Goal: Task Accomplishment & Management: Manage account settings

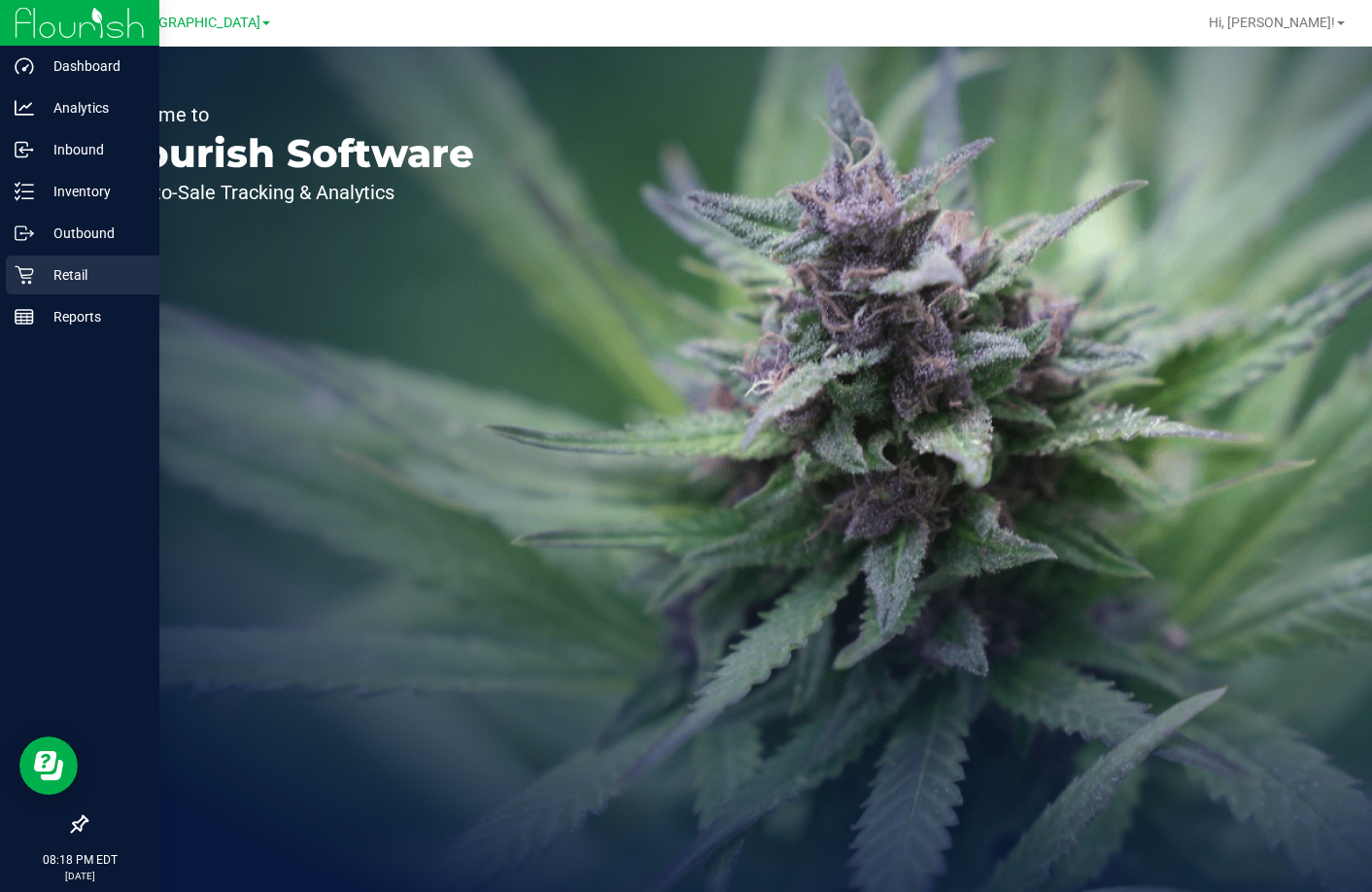
click at [76, 274] on p "Retail" at bounding box center [91, 274] width 116 height 23
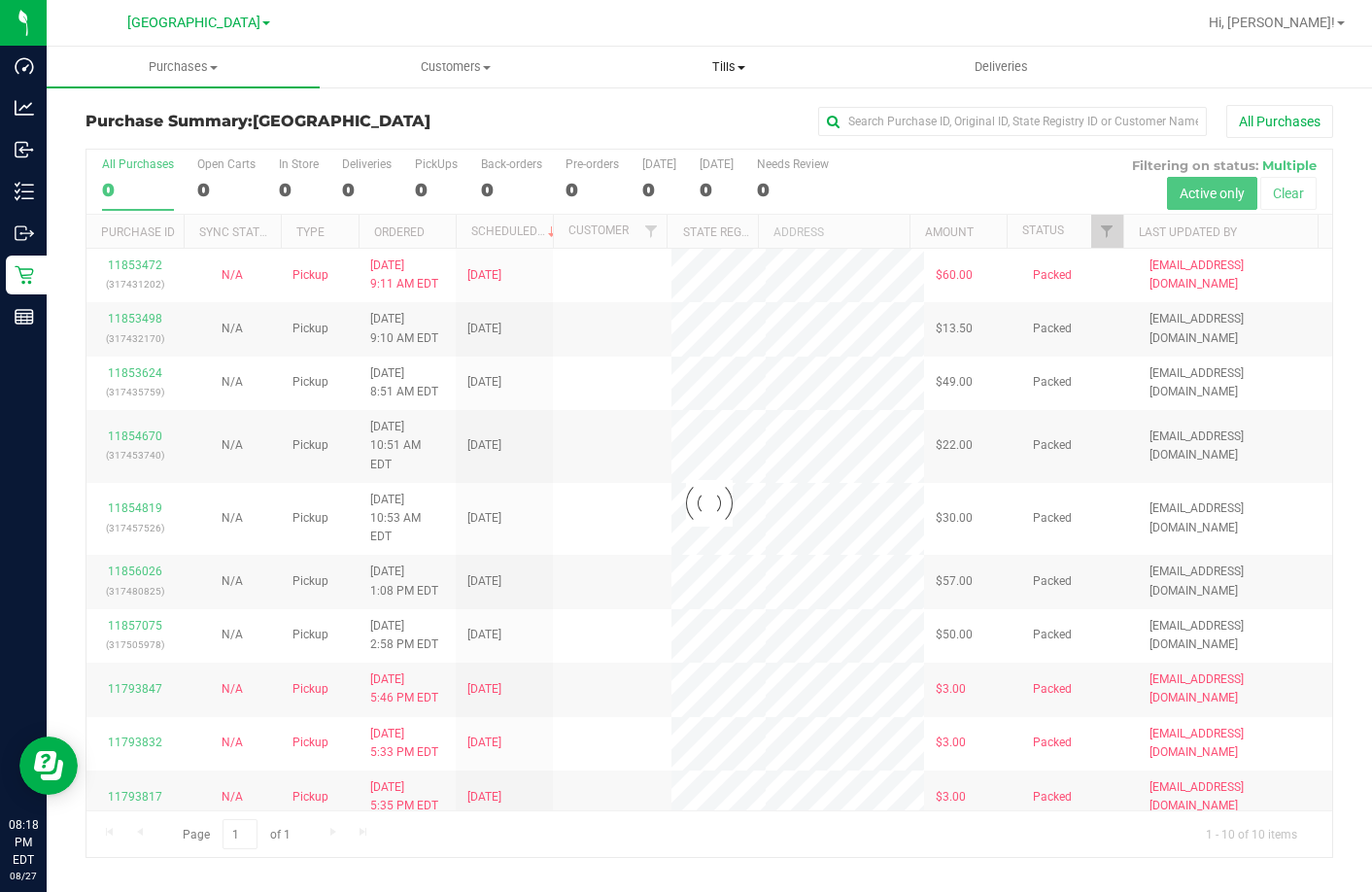
click at [732, 63] on span "Tills" at bounding box center [729, 68] width 271 height 18
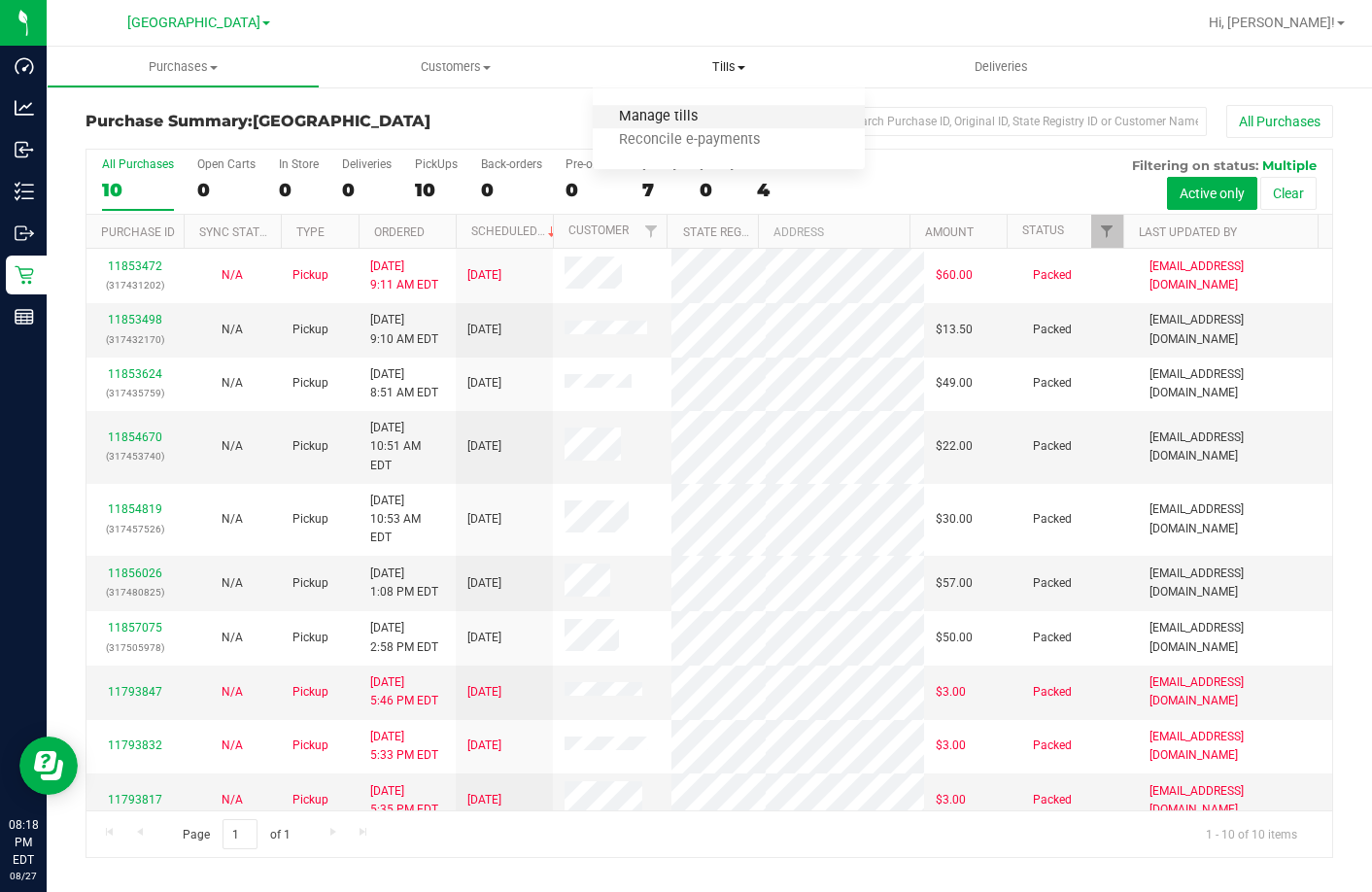
click at [712, 113] on span "Manage tills" at bounding box center [659, 117] width 131 height 17
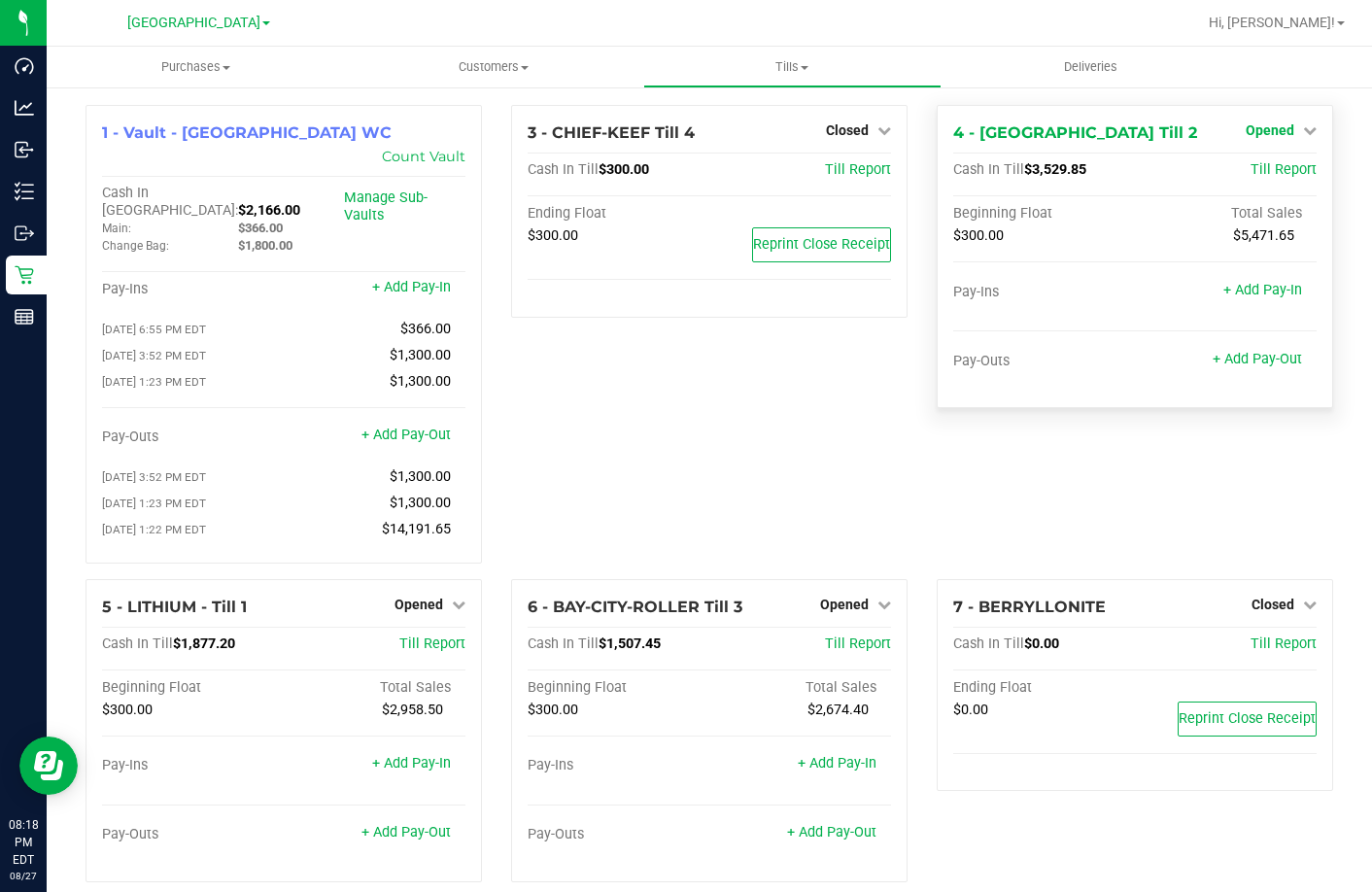
click at [1281, 137] on span "Opened" at bounding box center [1270, 130] width 49 height 16
click at [1281, 171] on link "Close Till" at bounding box center [1273, 171] width 53 height 16
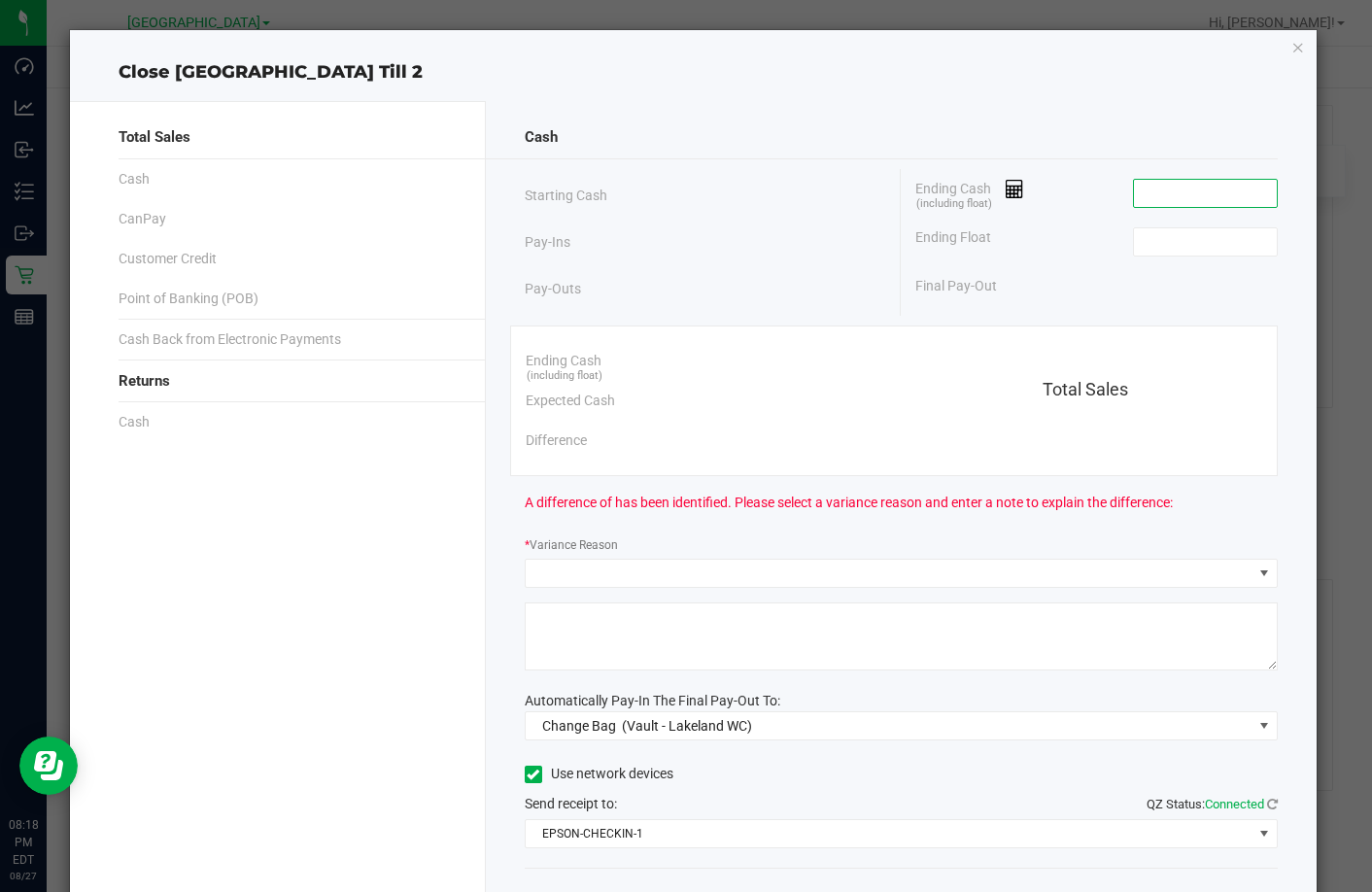
click at [1179, 199] on input at bounding box center [1206, 193] width 143 height 27
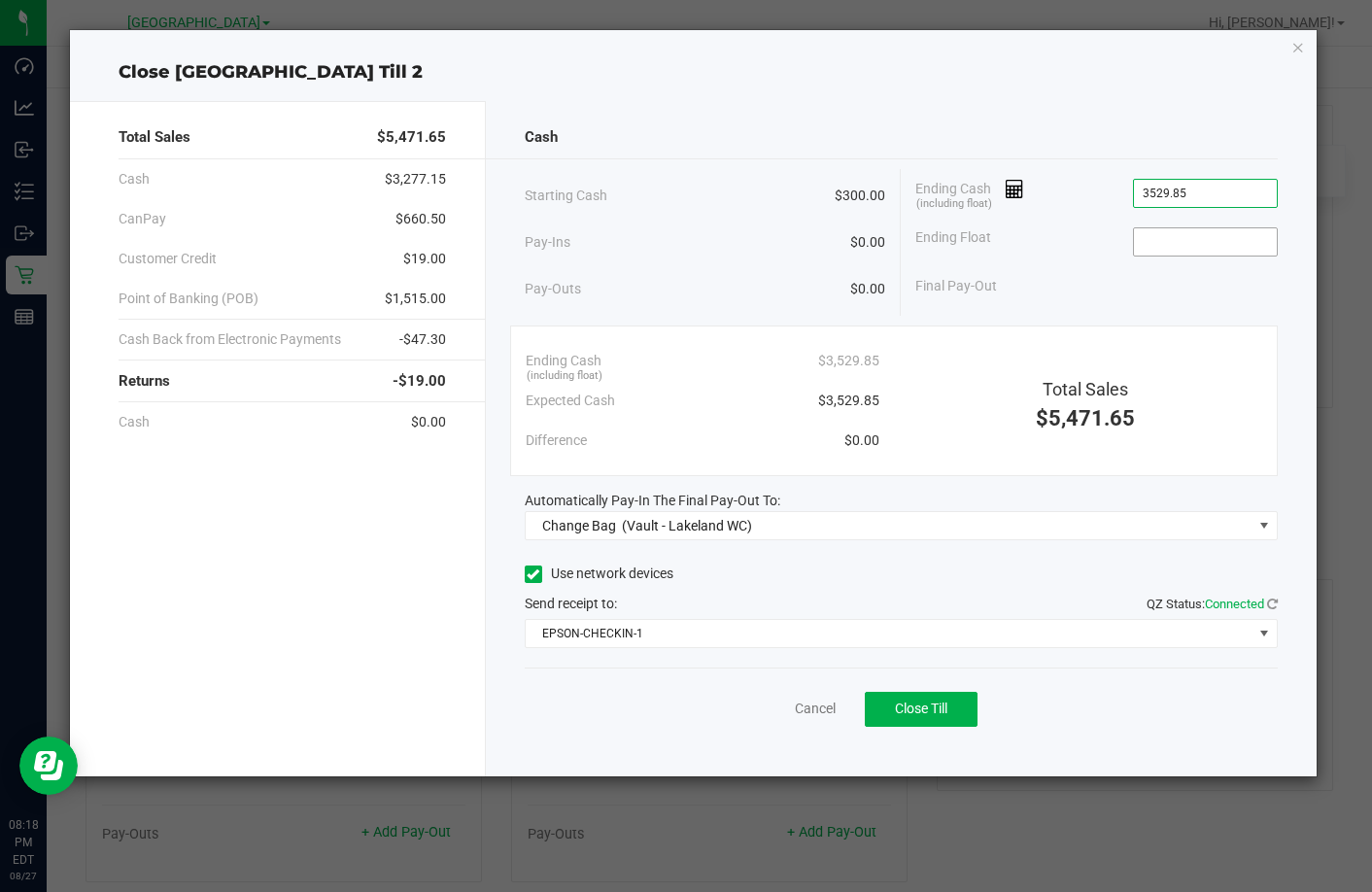
type input "$3,529.85"
click at [1205, 241] on input at bounding box center [1206, 241] width 143 height 27
type input "$300.00"
click at [1200, 305] on div "Final Pay-Out $3,229.85" at bounding box center [1097, 286] width 362 height 40
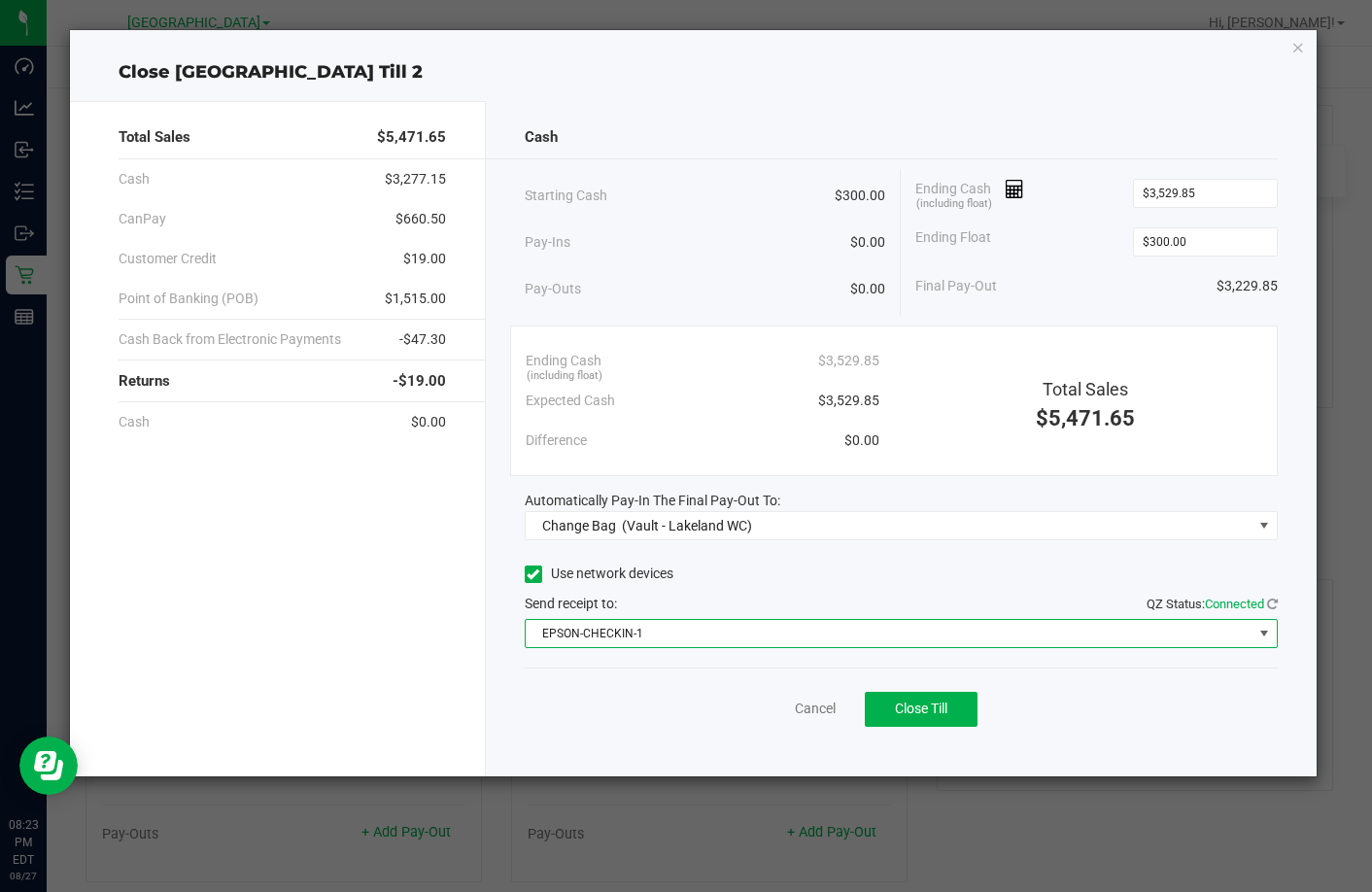
click at [950, 639] on span "EPSON-CHECKIN-1" at bounding box center [889, 633] width 727 height 27
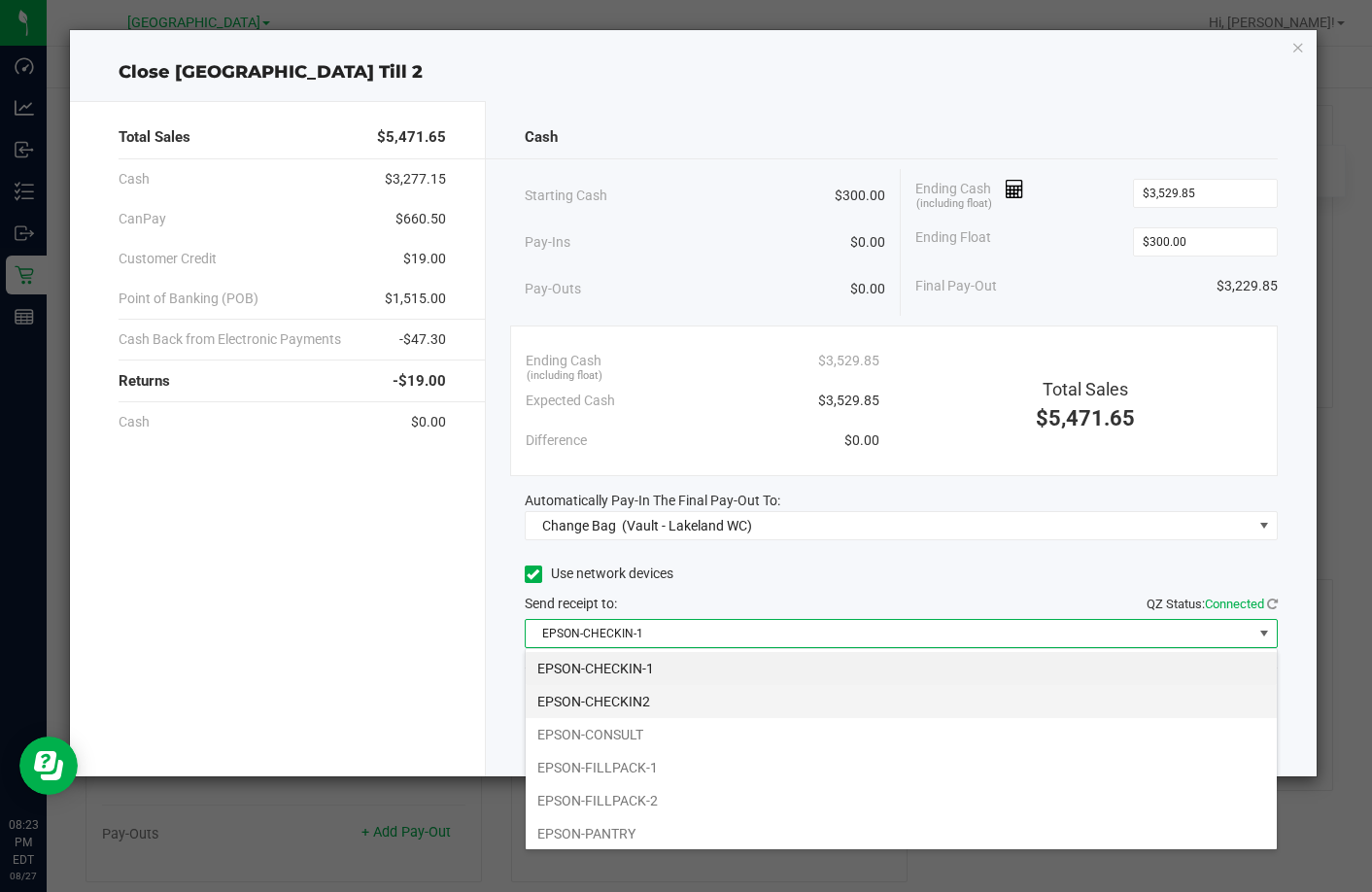
scroll to position [29, 753]
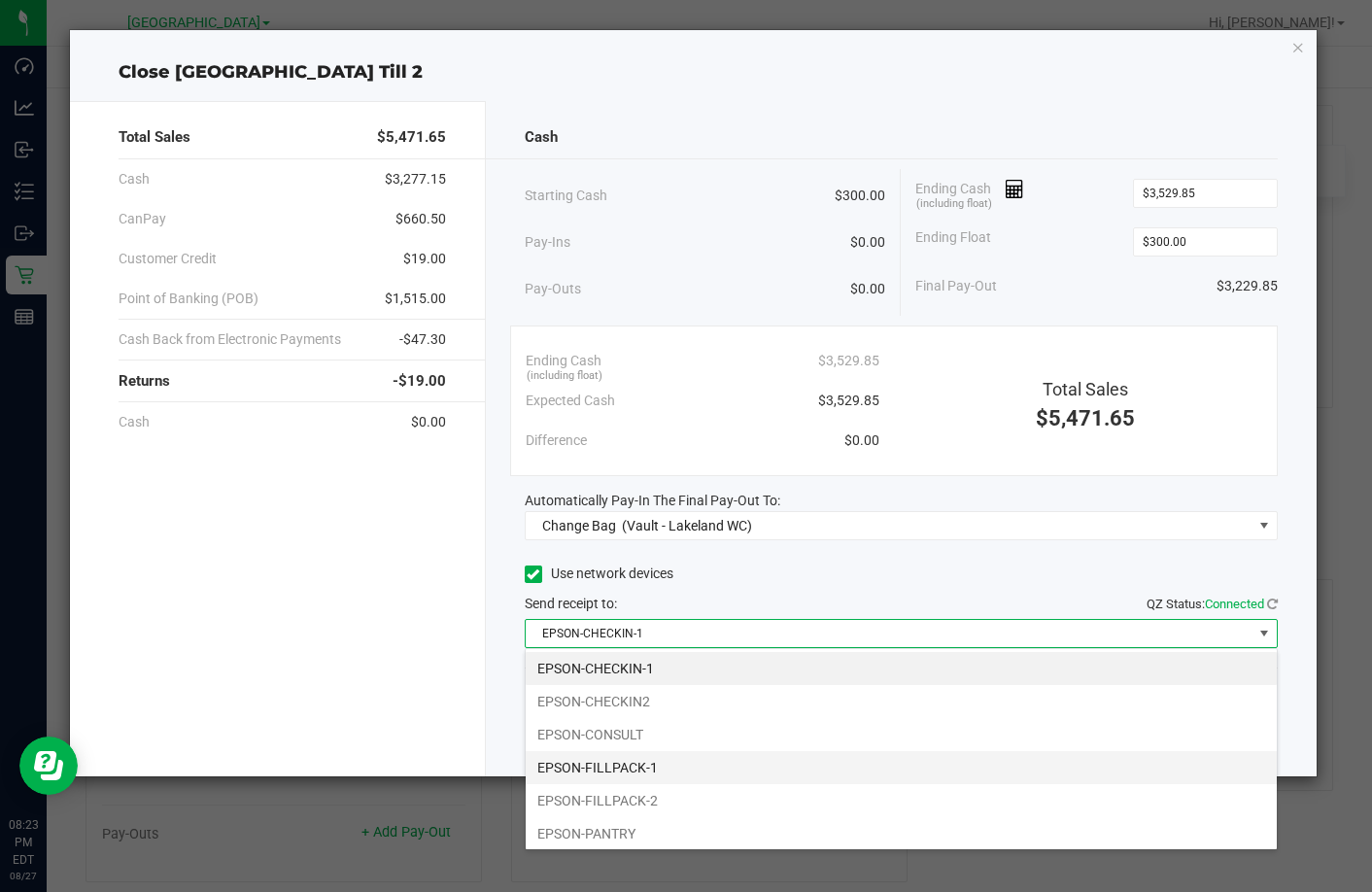
click at [849, 758] on li "EPSON-FILLPACK-1" at bounding box center [901, 767] width 751 height 33
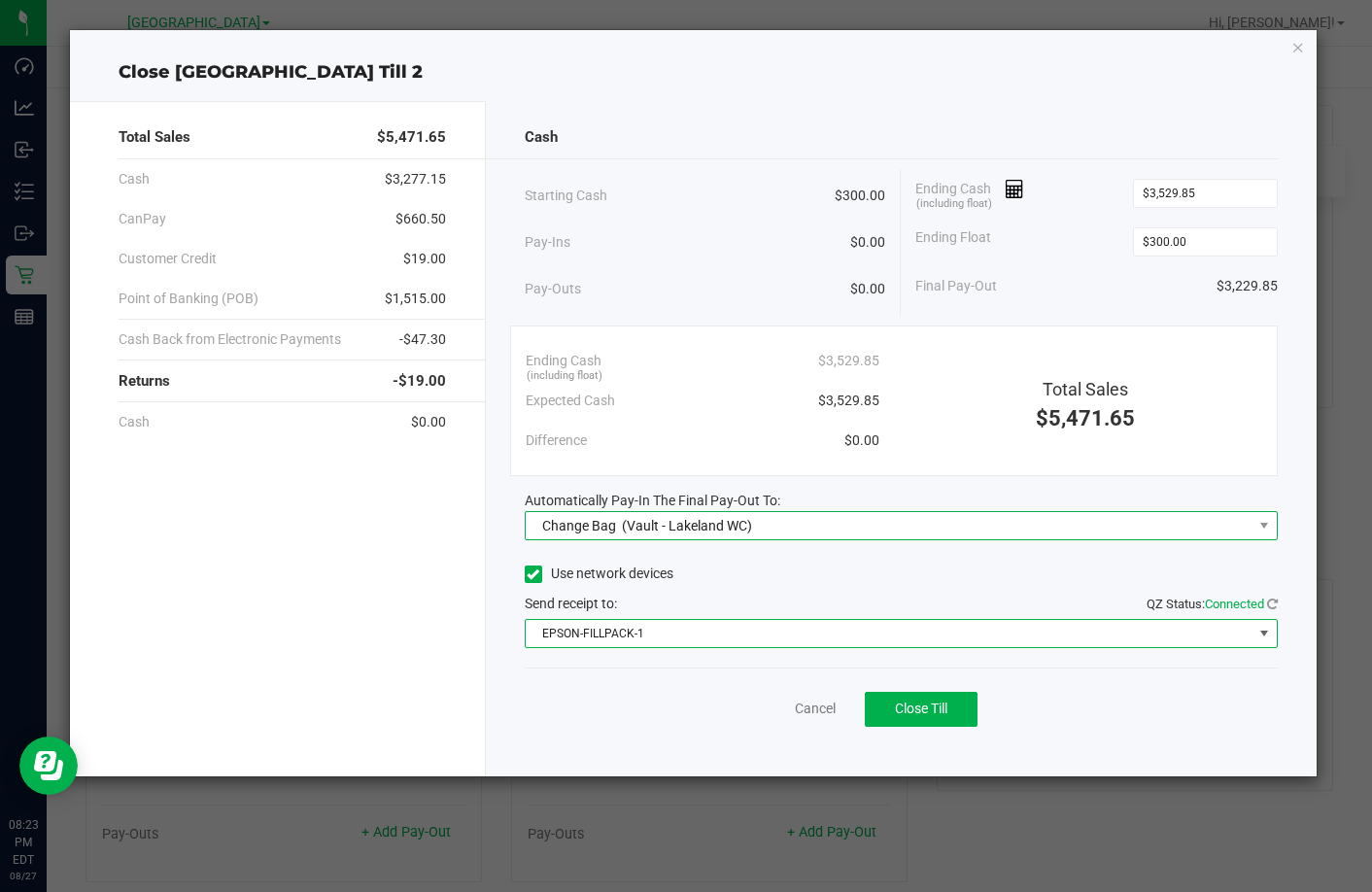
click at [902, 520] on span "Change Bag (Vault - Lakeland WC)" at bounding box center [889, 525] width 727 height 27
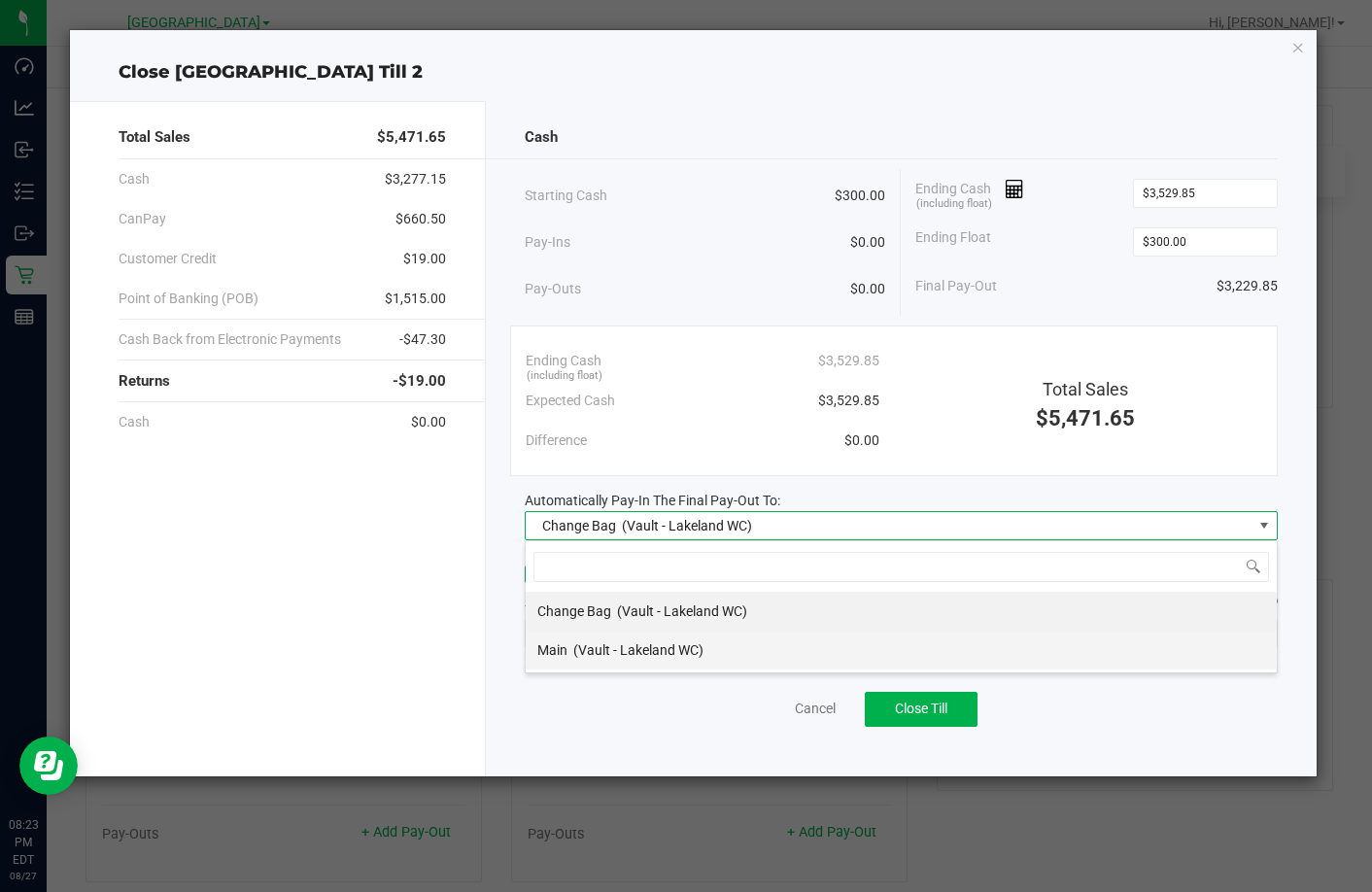
click at [866, 644] on li "Main (Vault - Lakeland WC)" at bounding box center [901, 650] width 751 height 39
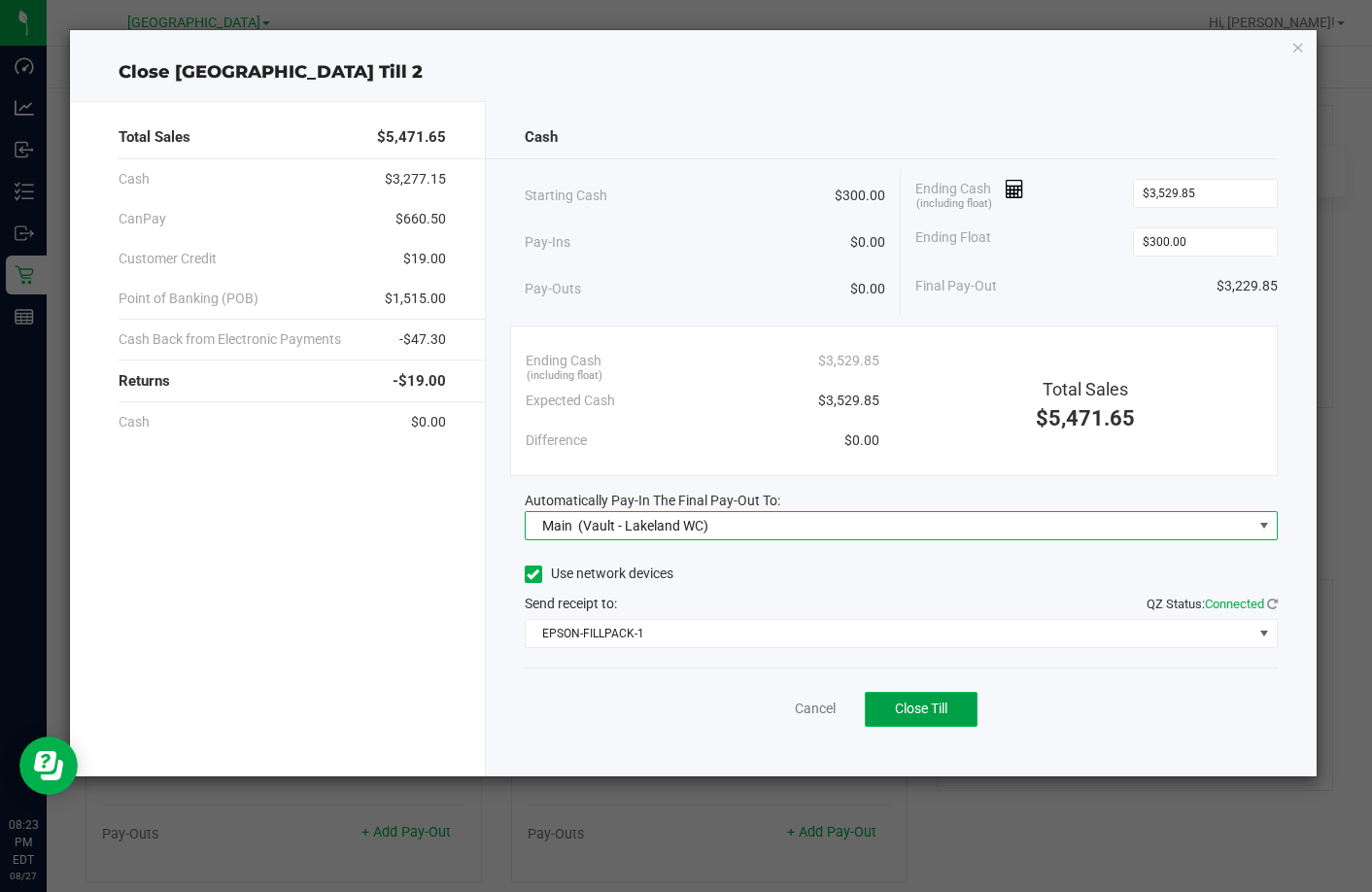
click at [932, 715] on span "Close Till" at bounding box center [921, 708] width 53 height 16
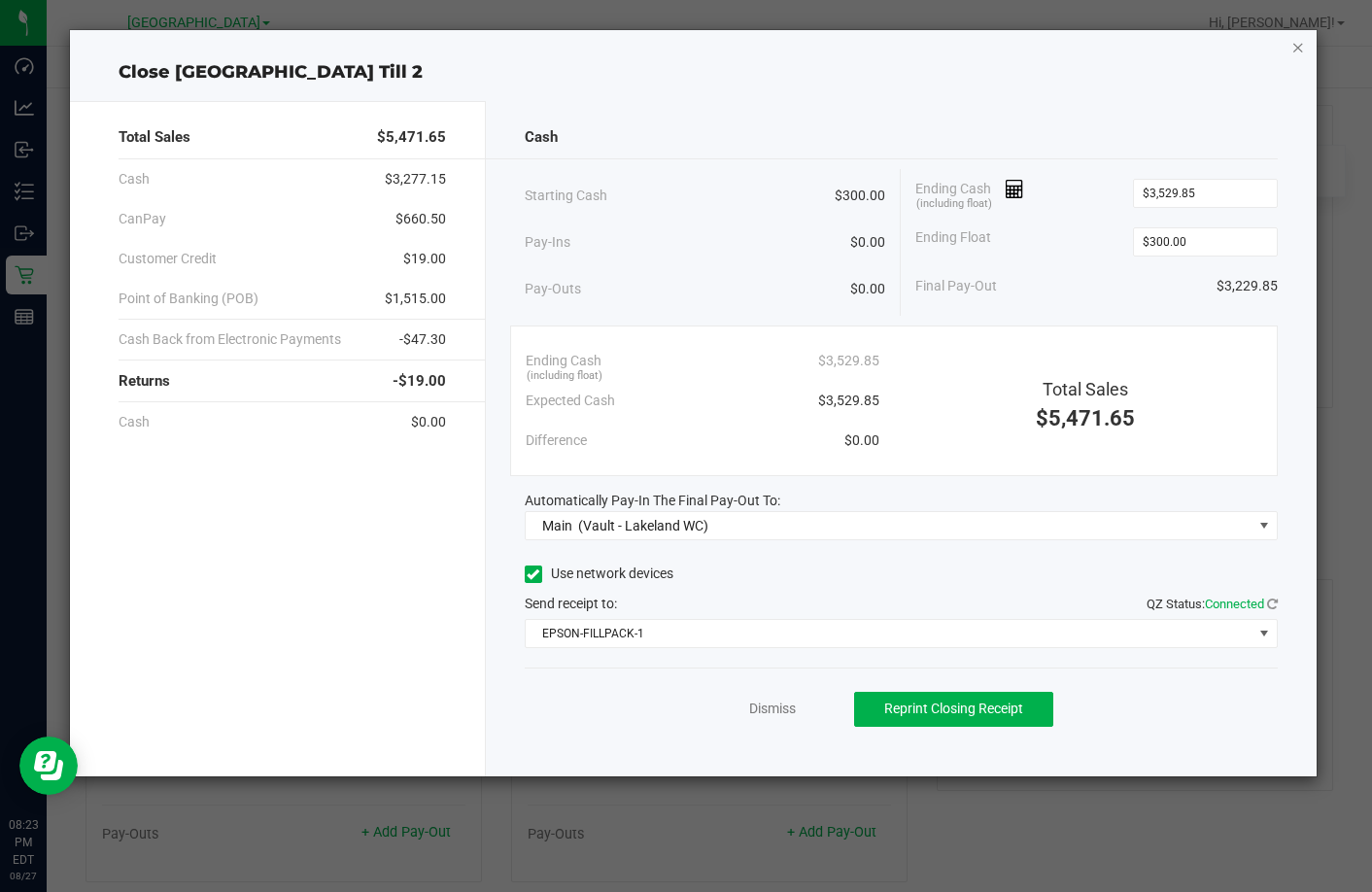
click at [1296, 40] on icon "button" at bounding box center [1298, 46] width 14 height 23
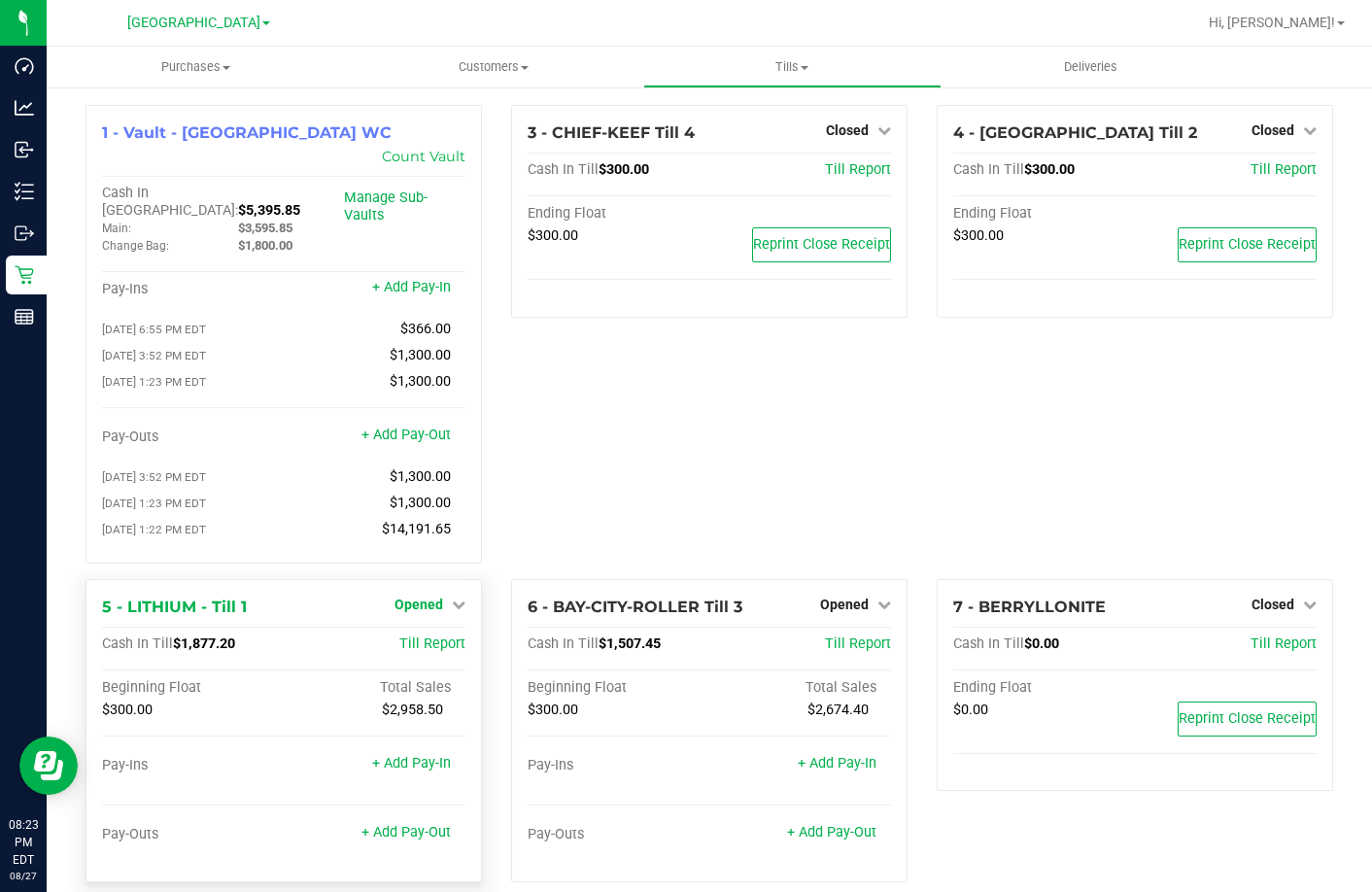
click at [451, 597] on link "Opened" at bounding box center [429, 605] width 71 height 16
click at [451, 633] on div "Close Till" at bounding box center [421, 645] width 144 height 24
click at [449, 633] on div "Close Till" at bounding box center [421, 645] width 144 height 24
click at [448, 637] on link "Close Till" at bounding box center [421, 645] width 53 height 16
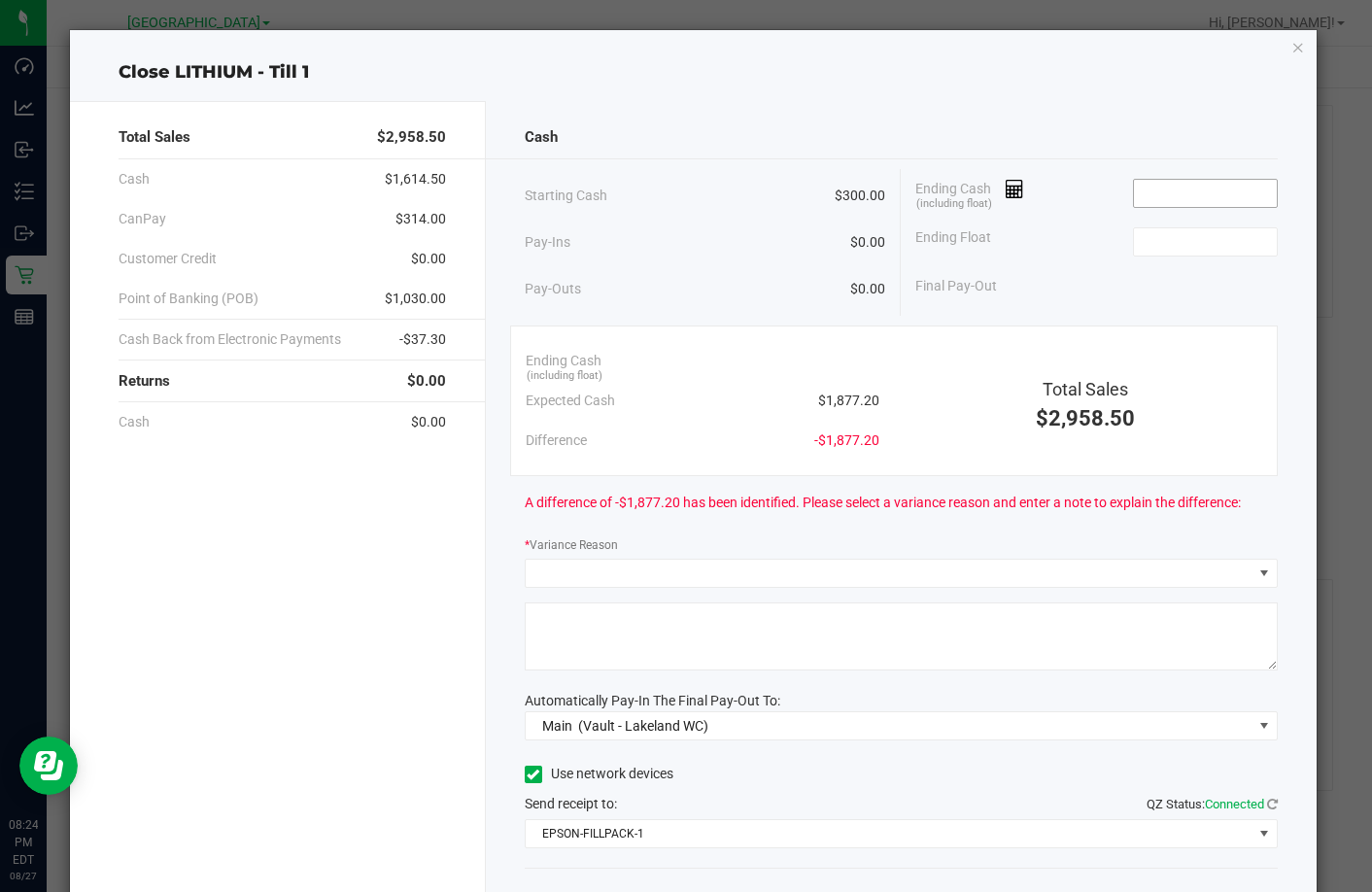
click at [1195, 202] on input at bounding box center [1206, 193] width 143 height 27
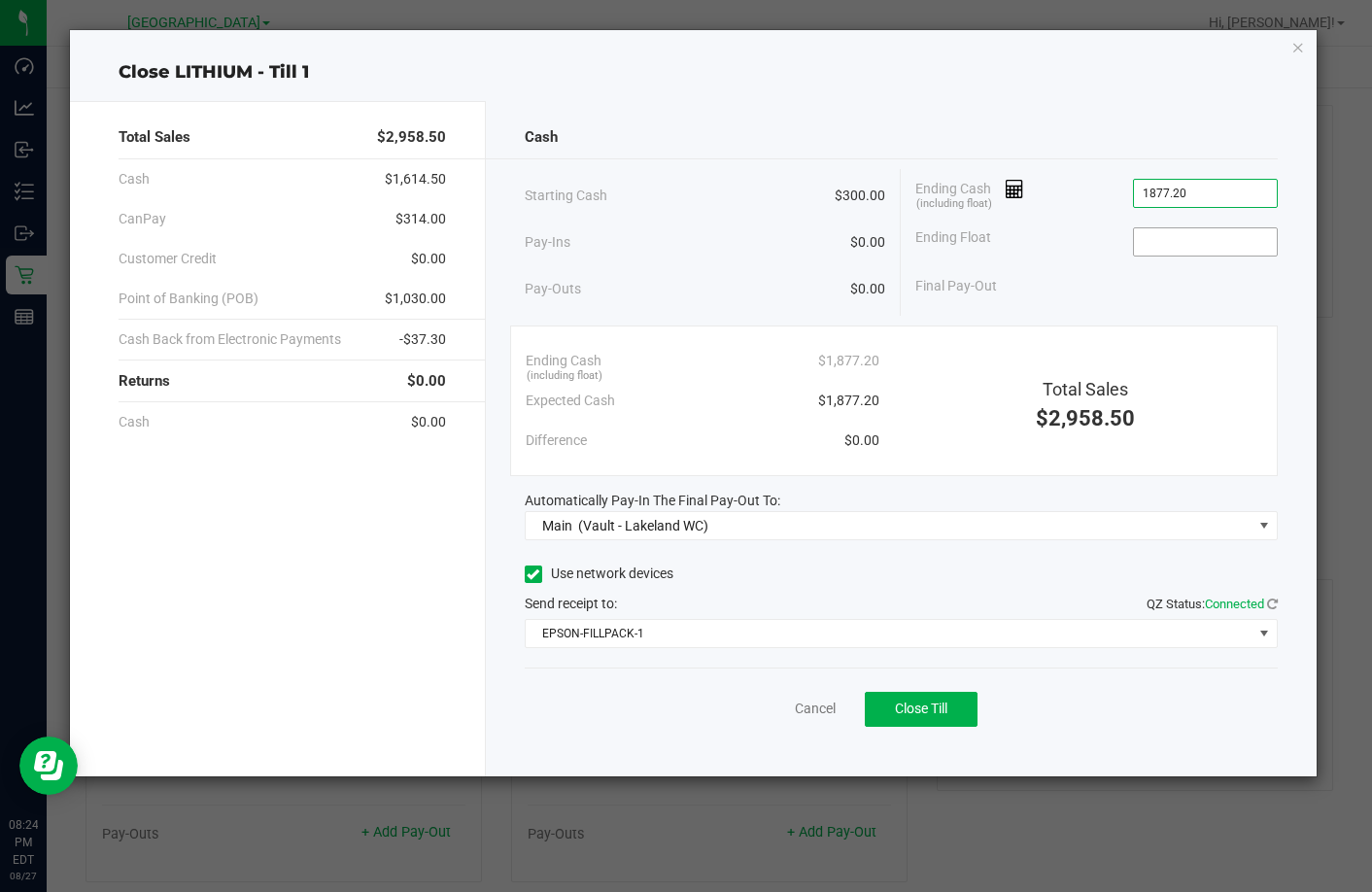
type input "$1,877.20"
click at [1201, 245] on input at bounding box center [1206, 241] width 143 height 27
type input "$300.00"
click at [911, 708] on span "Close Till" at bounding box center [921, 708] width 53 height 16
click at [767, 704] on link "Dismiss" at bounding box center [772, 708] width 47 height 21
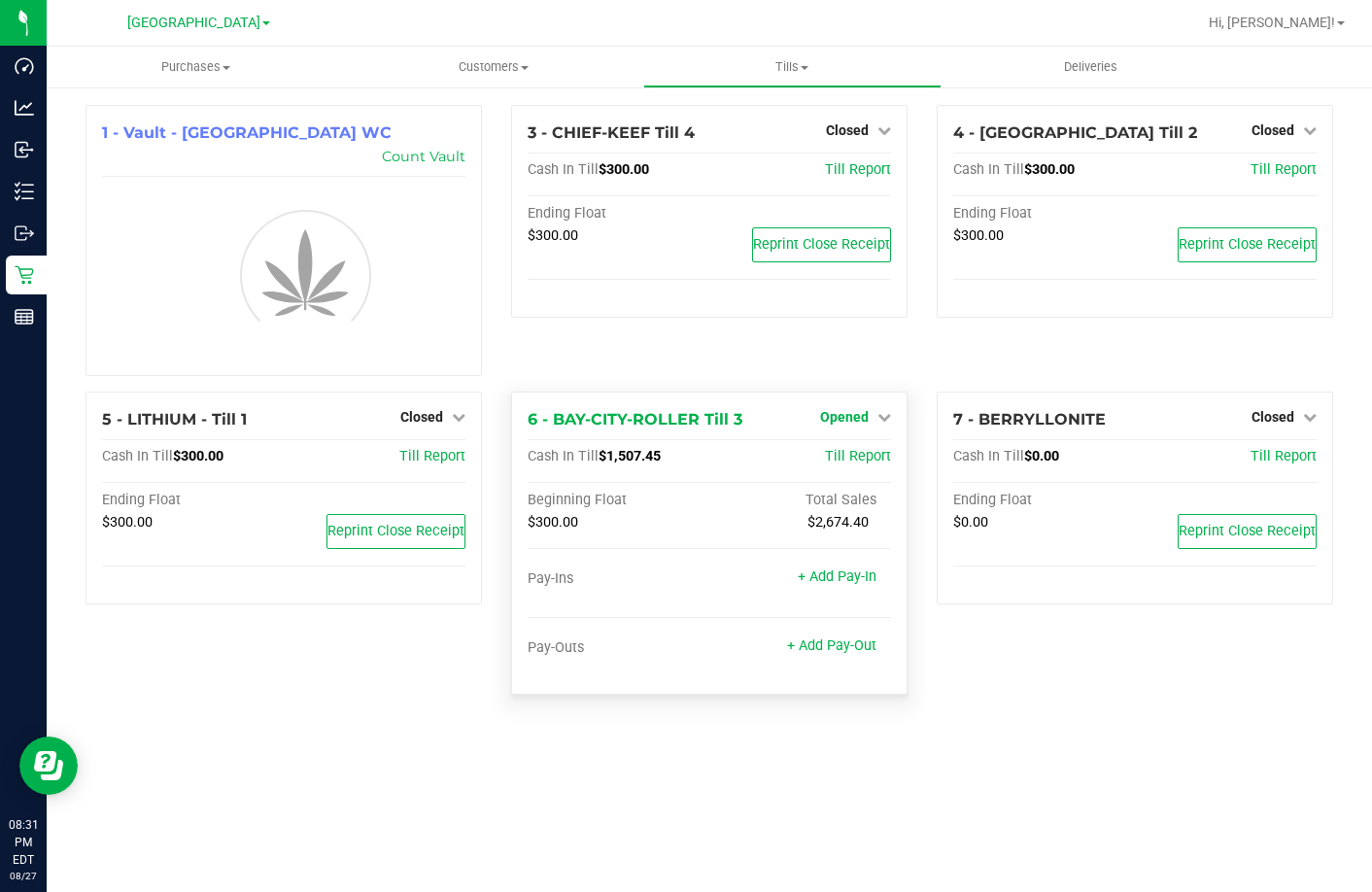
click at [856, 409] on span "Opened" at bounding box center [844, 417] width 49 height 16
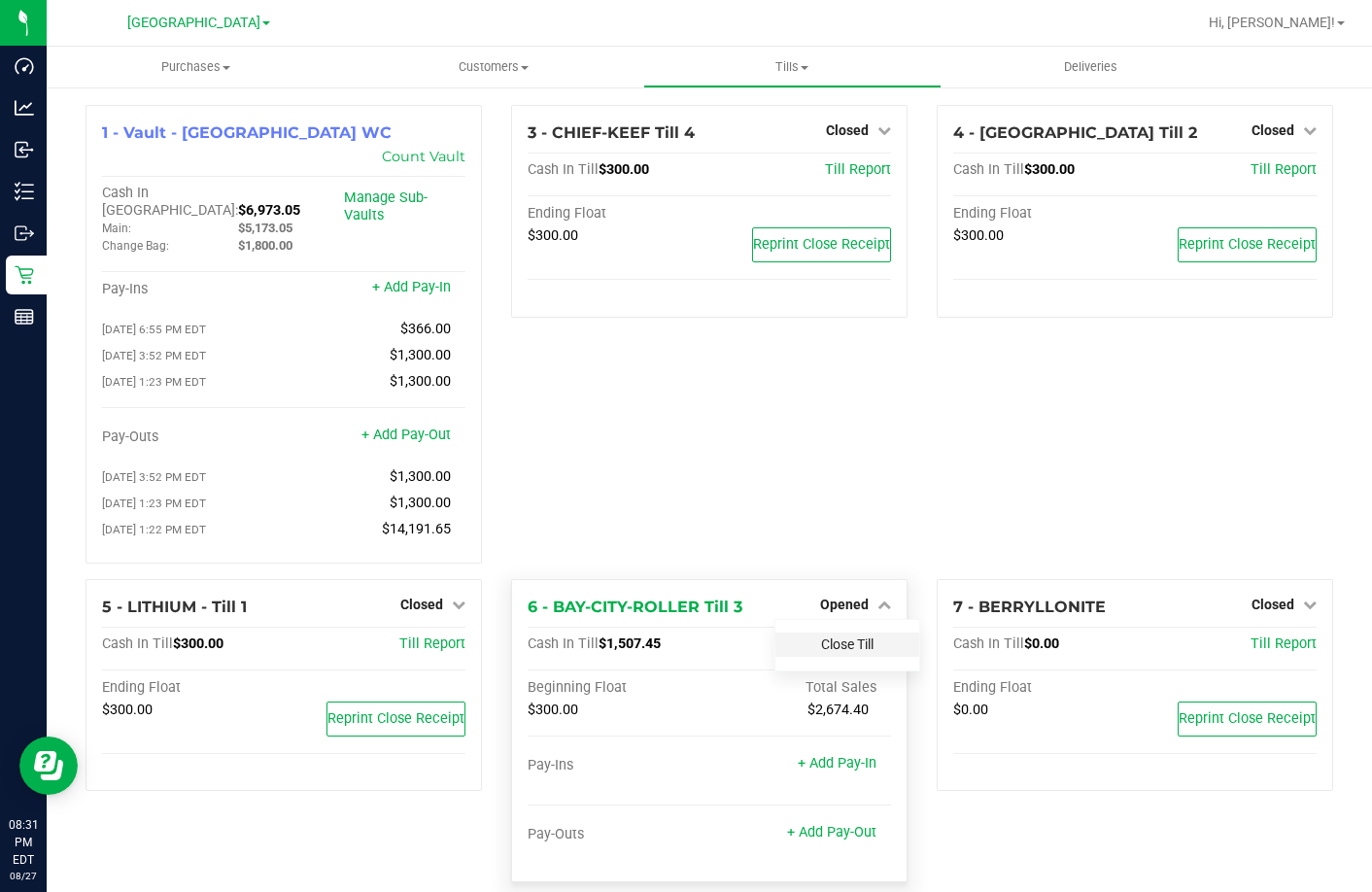
click at [859, 637] on link "Close Till" at bounding box center [847, 645] width 53 height 16
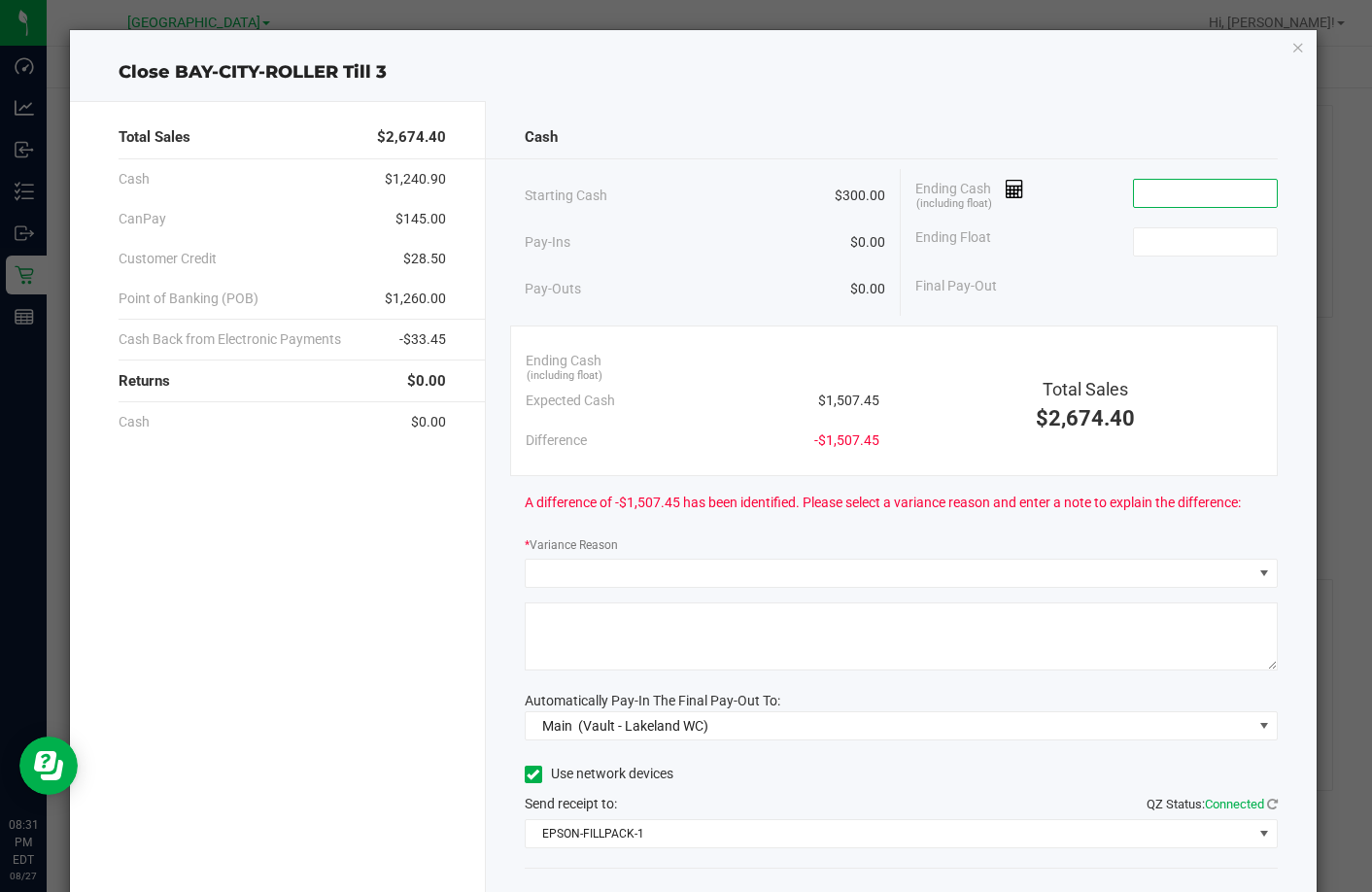
click at [1152, 203] on input at bounding box center [1206, 193] width 143 height 27
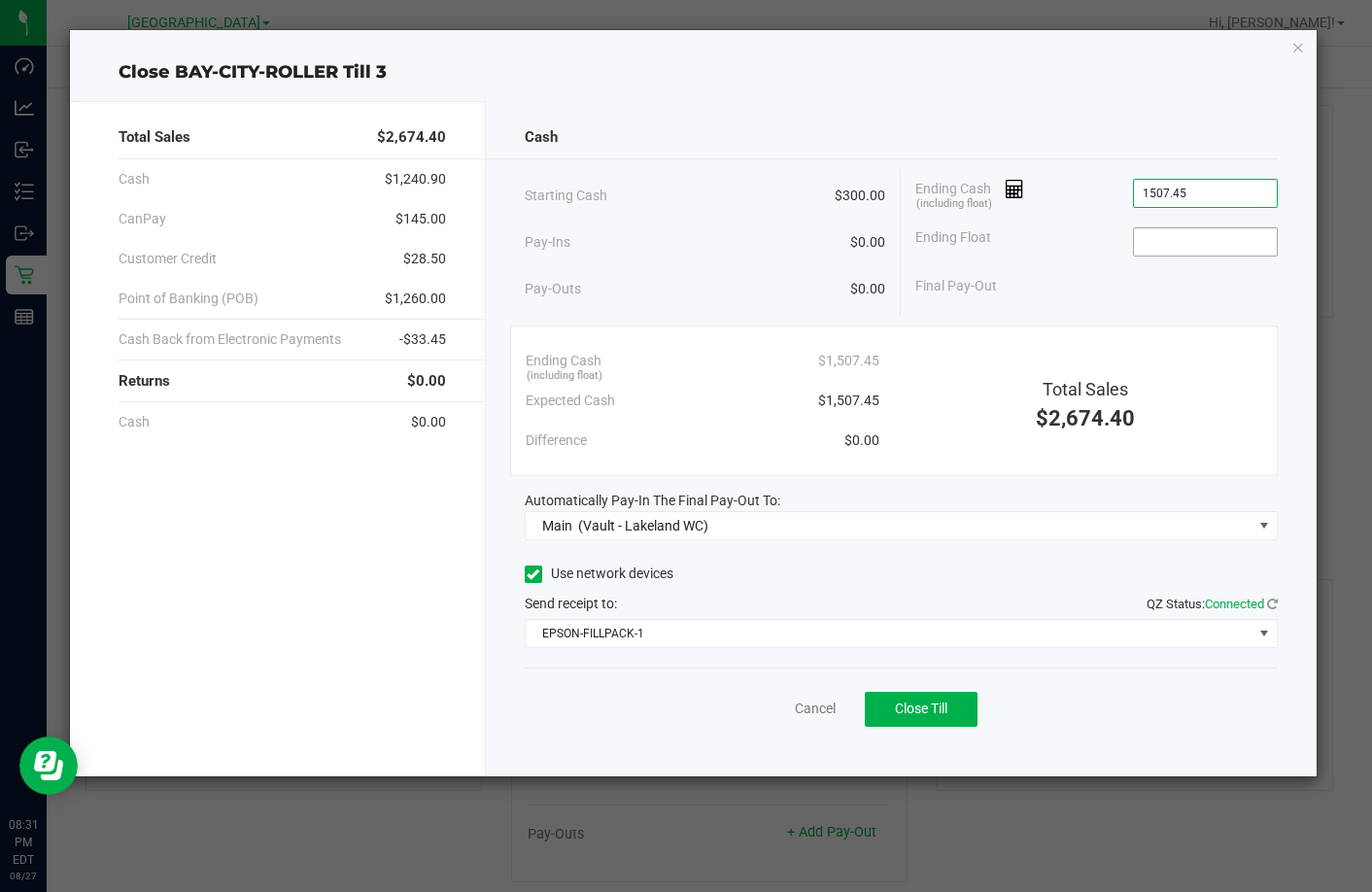
type input "$1,507.45"
click at [1189, 235] on input at bounding box center [1206, 241] width 143 height 27
type input "$300.00"
click at [1081, 285] on div "Final Pay-Out $1,207.45" at bounding box center [1097, 286] width 362 height 40
click at [947, 703] on span "Close Till" at bounding box center [921, 708] width 53 height 16
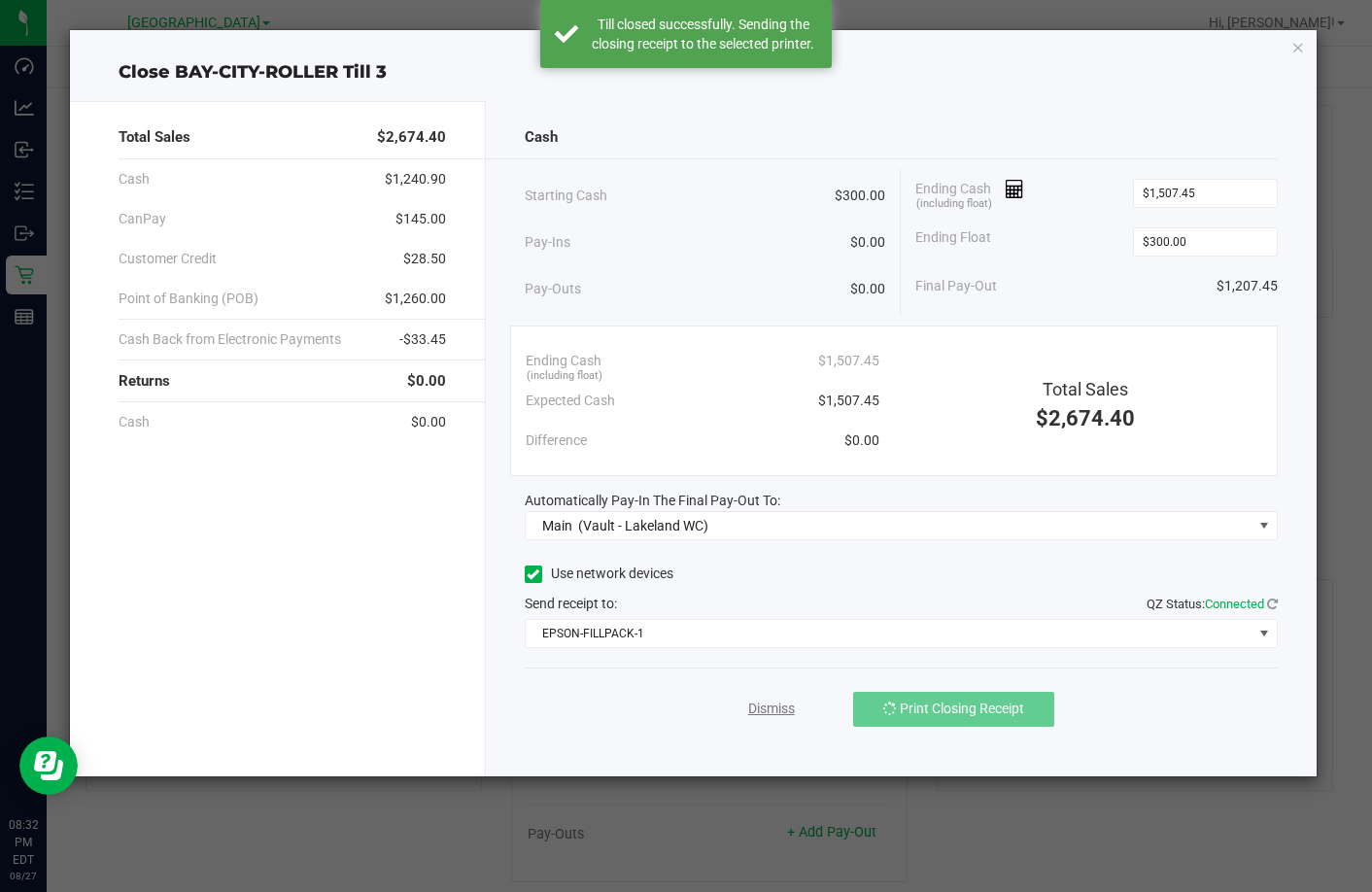
click at [768, 709] on link "Dismiss" at bounding box center [771, 708] width 47 height 21
